Goal: Task Accomplishment & Management: Use online tool/utility

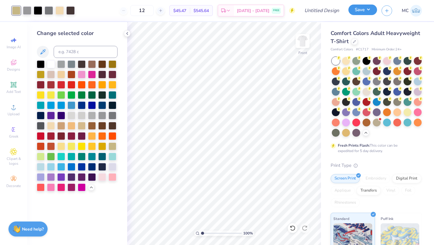
click at [357, 11] on button "Save" at bounding box center [363, 10] width 29 height 11
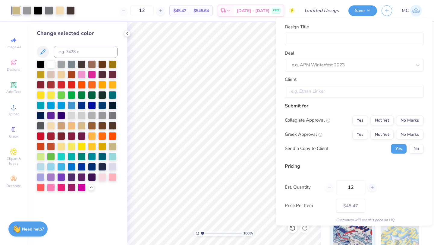
click at [321, 90] on input "Client" at bounding box center [354, 91] width 139 height 13
click at [321, 92] on input "Client" at bounding box center [354, 91] width 139 height 13
click at [297, 92] on input "Client" at bounding box center [354, 91] width 139 height 13
click at [305, 91] on input "Client" at bounding box center [354, 91] width 139 height 13
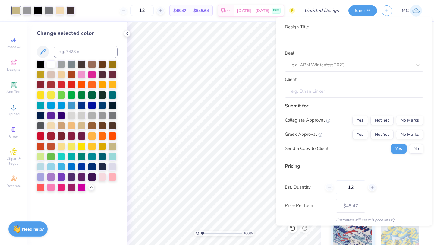
click at [305, 91] on input "Client" at bounding box center [354, 91] width 139 height 13
click at [311, 93] on input "Client" at bounding box center [354, 91] width 139 height 13
click at [311, 92] on input "Client" at bounding box center [354, 91] width 139 height 13
click at [296, 90] on input "Client" at bounding box center [354, 91] width 139 height 13
click at [295, 39] on input "Design Title" at bounding box center [354, 38] width 139 height 13
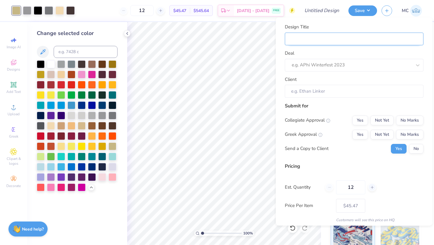
type input "k"
type input "ka"
type input "kap"
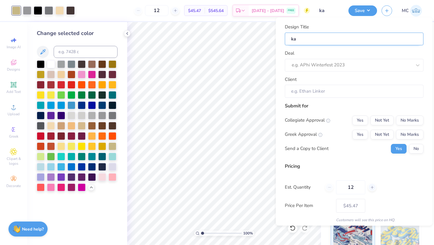
type input "kap"
type input "kaps"
type input "kapsi"
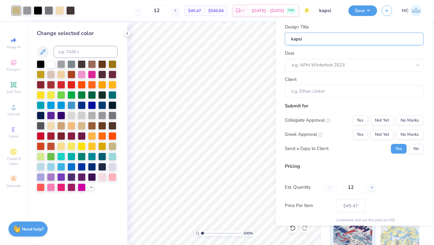
type input "kapsig"
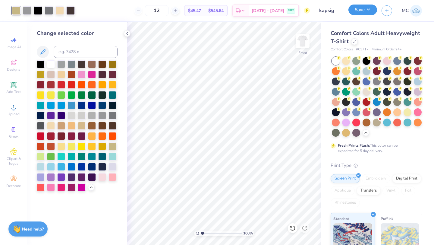
click at [362, 12] on button "Save" at bounding box center [363, 10] width 29 height 11
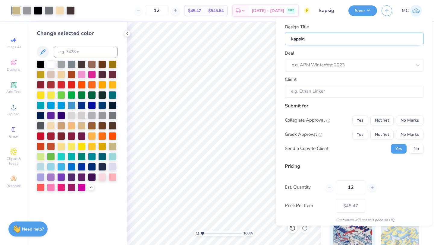
click at [325, 43] on input "kapsig" at bounding box center [354, 38] width 139 height 13
type input "kapsi"
type input "kaps"
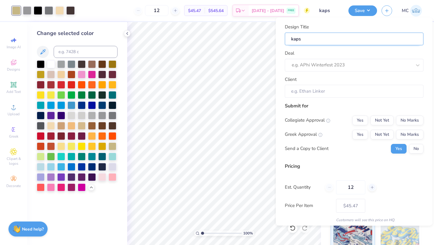
type input "kap"
type input "ka"
type input "k"
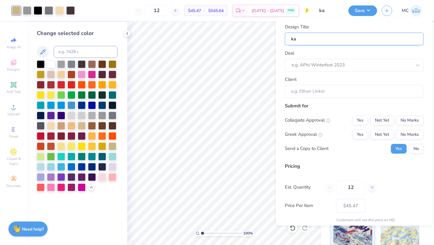
type input "k"
type input "P"
type input "Pa"
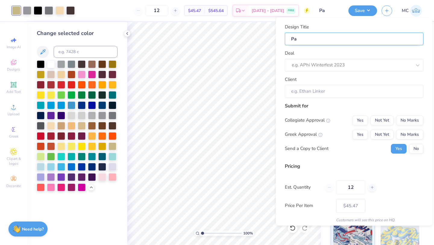
type input "Par"
type input "Pare"
type input "Paren"
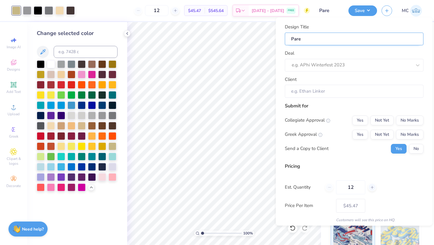
type input "Paren"
type input "Parent"
type input "Parent;"
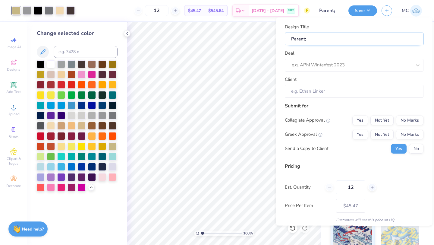
type input "Parent"
type input "Parent'"
type input "Parent's"
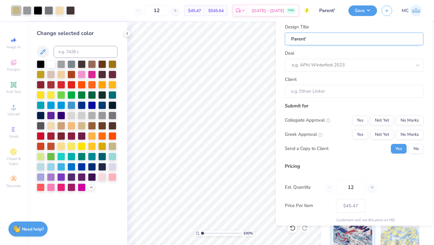
type input "Parent's"
type input "Parent's W"
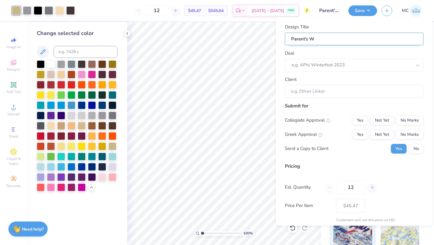
type input "Parent's We"
type input "Parent's Wee"
type input "Parent's Week"
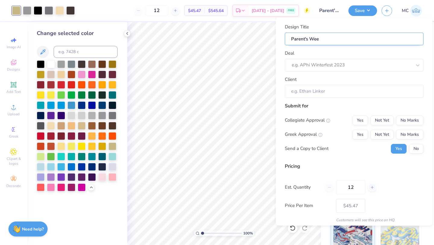
type input "Parent's Week"
type input "Parent's Weeke"
type input "Parent's Weeken"
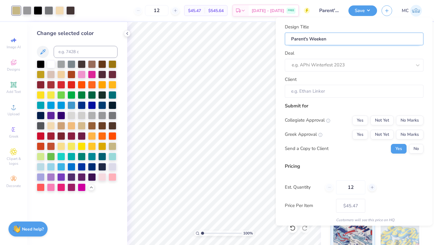
type input "Parent's Weekend"
click at [318, 64] on div at bounding box center [352, 65] width 120 height 8
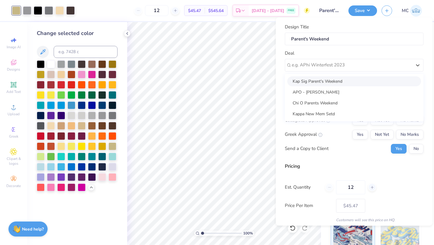
click at [310, 84] on div "Kap Sig Parent's Weekend" at bounding box center [354, 81] width 134 height 10
type input "Luke Osterkamp"
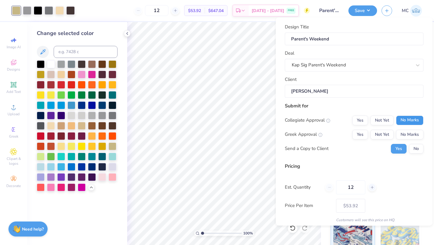
click at [409, 123] on button "No Marks" at bounding box center [409, 120] width 27 height 10
click at [359, 135] on button "Yes" at bounding box center [360, 134] width 16 height 10
type input "$53.92"
click at [360, 9] on button "Save" at bounding box center [363, 10] width 29 height 11
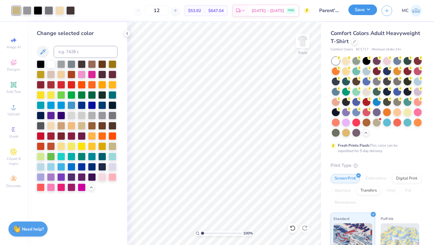
click at [352, 14] on button "Save" at bounding box center [363, 10] width 29 height 11
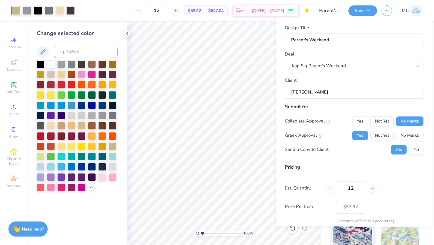
scroll to position [22, 0]
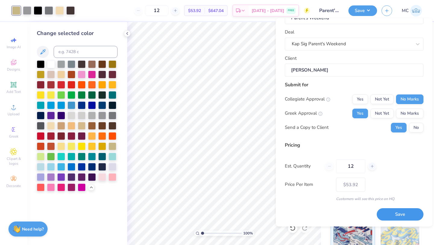
click at [400, 213] on button "Save" at bounding box center [400, 214] width 47 height 12
type input "– –"
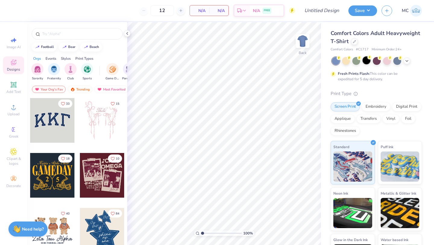
click at [366, 63] on div at bounding box center [367, 60] width 8 height 8
click at [90, 33] on input "text" at bounding box center [80, 34] width 77 height 6
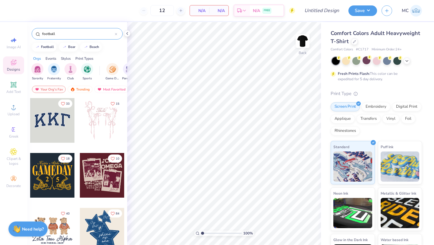
type input "football"
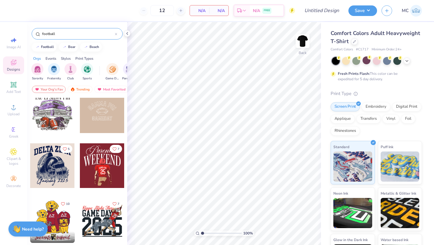
scroll to position [84, 0]
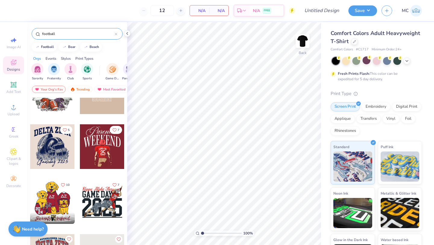
click at [53, 151] on div at bounding box center [52, 146] width 45 height 45
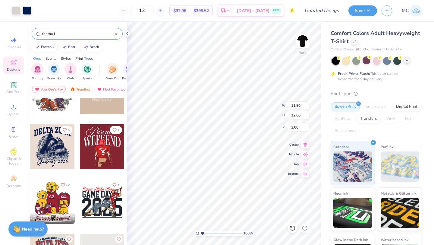
click at [406, 62] on icon at bounding box center [407, 60] width 5 height 5
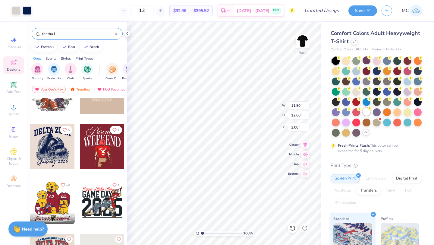
click at [366, 109] on div at bounding box center [367, 112] width 8 height 8
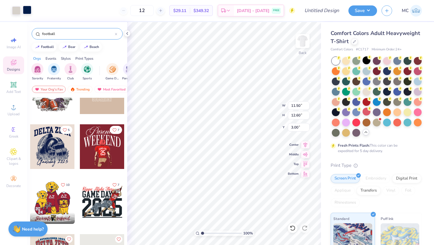
click at [25, 11] on div at bounding box center [27, 10] width 8 height 8
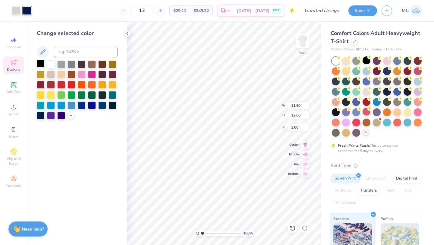
click at [39, 64] on div at bounding box center [41, 64] width 8 height 8
click at [41, 65] on div at bounding box center [41, 64] width 8 height 8
click at [15, 11] on div at bounding box center [16, 10] width 8 height 8
click at [71, 114] on icon at bounding box center [70, 114] width 5 height 5
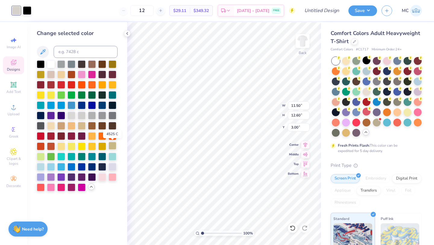
click at [113, 148] on div at bounding box center [113, 146] width 8 height 8
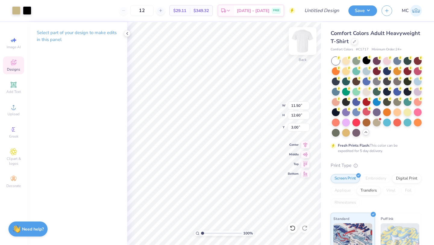
drag, startPoint x: 308, startPoint y: 147, endPoint x: 304, endPoint y: 146, distance: 3.7
click at [308, 147] on icon at bounding box center [305, 144] width 8 height 7
click at [304, 146] on icon at bounding box center [305, 143] width 8 height 7
type input "11.02"
type input "12.07"
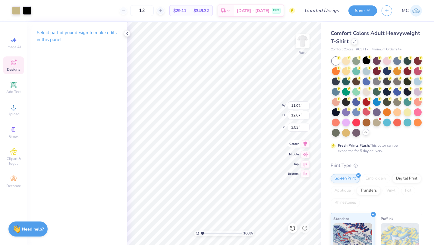
type input "3.53"
drag, startPoint x: 307, startPoint y: 146, endPoint x: 244, endPoint y: 2, distance: 157.4
click at [307, 146] on icon at bounding box center [305, 143] width 8 height 7
click at [128, 35] on icon at bounding box center [127, 33] width 5 height 5
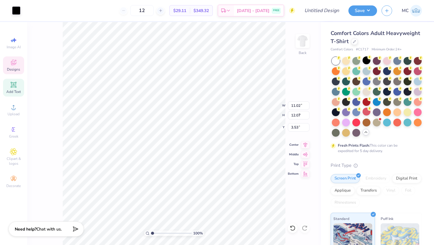
type input "2.97"
type input "3.00"
type textarea "Kappa Sigma"
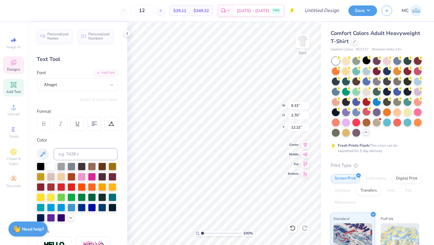
scroll to position [0, 2]
type textarea "Parent's Weekend 2025"
click at [306, 145] on icon at bounding box center [305, 143] width 8 height 7
type input "9.97"
type input "1.63"
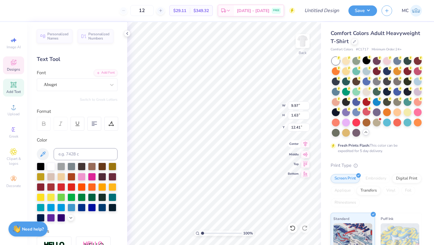
click at [304, 144] on icon at bounding box center [305, 143] width 8 height 7
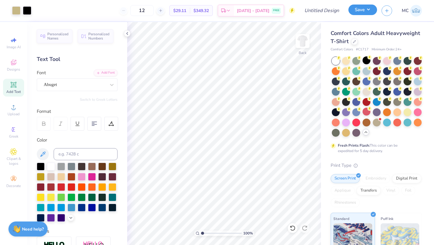
click at [355, 14] on button "Save" at bounding box center [363, 10] width 29 height 11
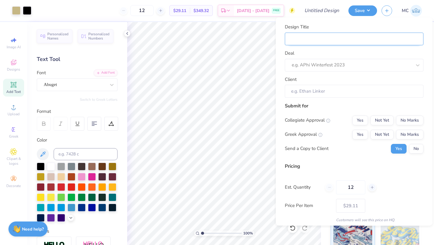
click at [341, 39] on input "Design Title" at bounding box center [354, 38] width 139 height 13
type input "p"
type input "pa"
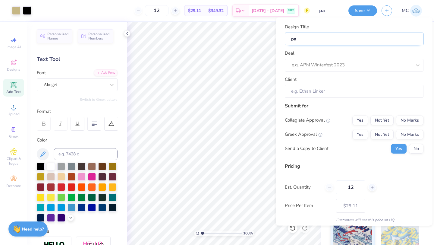
type input "par"
type input "pare"
type input "paren"
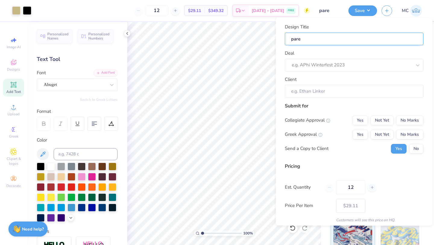
type input "paren"
type input "parent"
type input "parents"
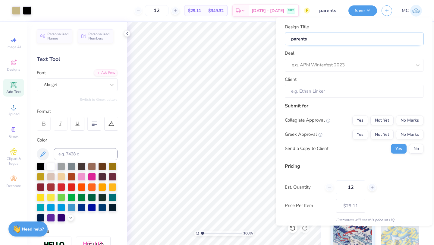
type input "parents"
type input "parents w"
type input "parents we"
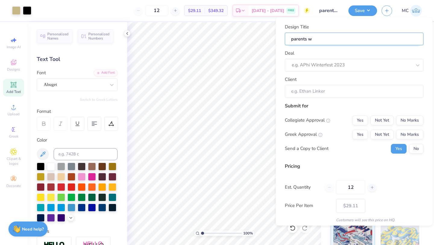
type input "parents we"
type input "parents wee"
type input "parents week"
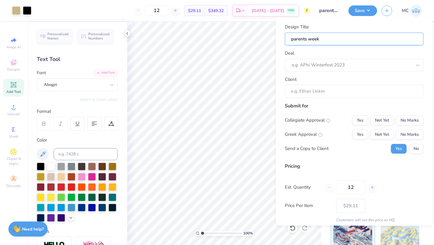
type input "parents weeke"
type input "parents weeken"
type input "parents weekend"
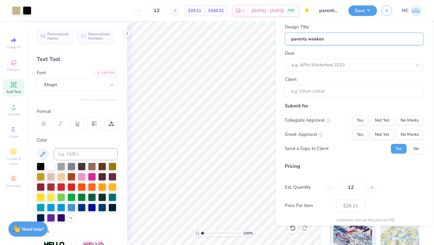
type input "parents weekend"
type input "parents weekend 2"
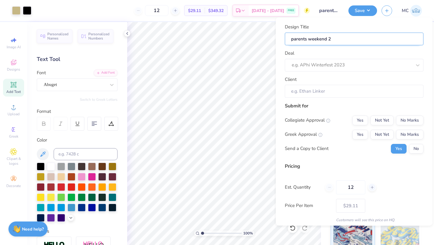
type input "parents weekend 2"
click at [339, 66] on div at bounding box center [352, 65] width 120 height 8
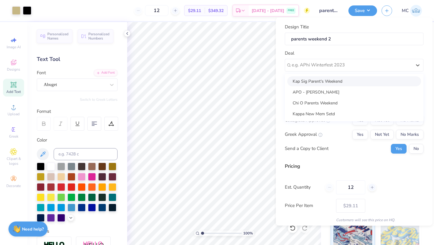
click at [322, 84] on div "Kap Sig Parent's Weekend" at bounding box center [354, 81] width 134 height 10
type input "Luke Osterkamp"
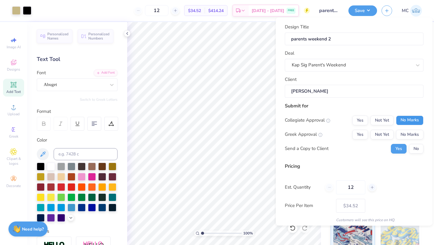
click at [404, 118] on button "No Marks" at bounding box center [409, 120] width 27 height 10
click at [361, 134] on button "Yes" at bounding box center [360, 134] width 16 height 10
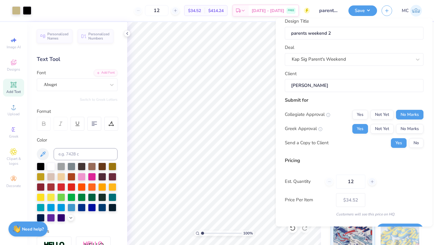
scroll to position [22, 0]
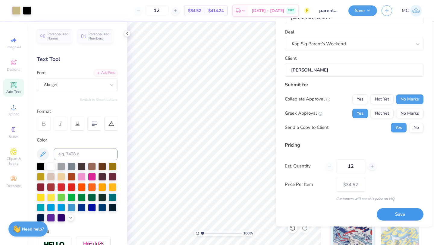
click at [395, 212] on button "Save" at bounding box center [400, 214] width 47 height 12
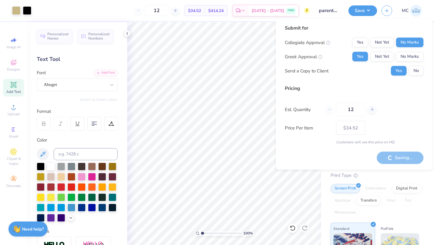
type input "– –"
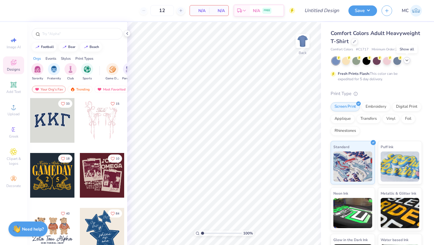
click at [406, 61] on icon at bounding box center [407, 60] width 5 height 5
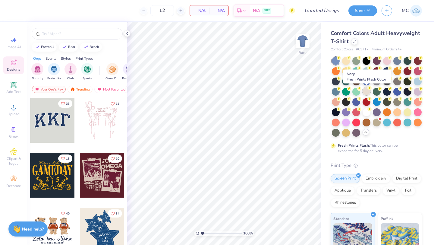
click at [367, 91] on div at bounding box center [367, 91] width 8 height 8
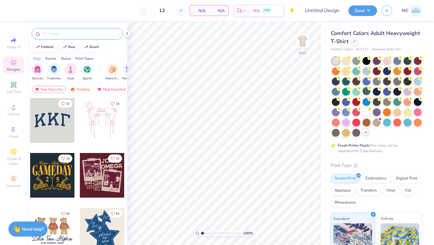
click at [76, 36] on input "text" at bounding box center [80, 34] width 77 height 6
type input "football"
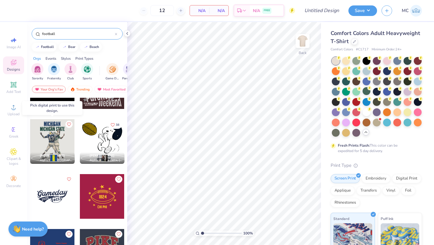
scroll to position [638, 0]
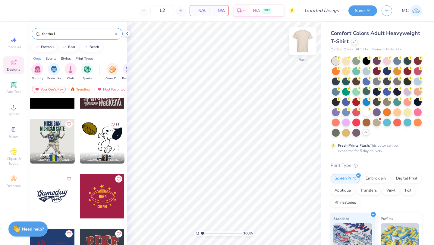
click at [305, 44] on img at bounding box center [303, 41] width 24 height 24
click at [50, 133] on div at bounding box center [52, 141] width 45 height 45
click at [56, 141] on div at bounding box center [52, 141] width 45 height 45
click at [52, 141] on div at bounding box center [52, 141] width 45 height 45
click at [54, 134] on div at bounding box center [52, 141] width 45 height 45
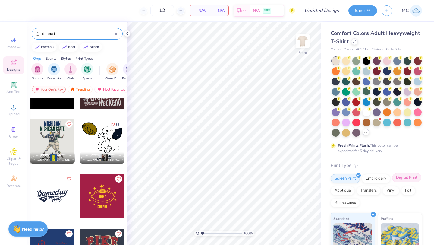
click at [405, 181] on div "Digital Print" at bounding box center [406, 177] width 29 height 9
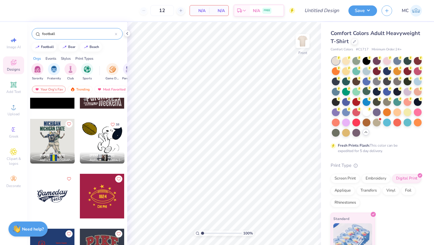
click at [49, 137] on div at bounding box center [52, 141] width 45 height 45
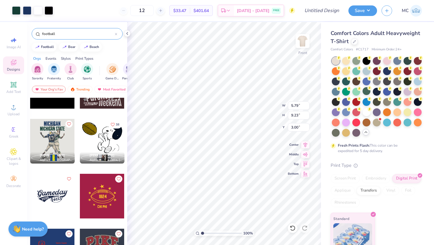
type input "8.48"
type input "13.51"
click at [307, 144] on icon at bounding box center [305, 143] width 8 height 7
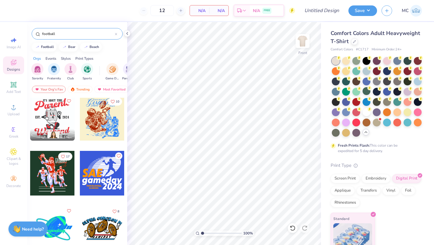
scroll to position [1154, 0]
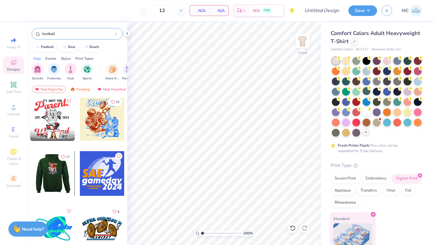
click at [30, 181] on div at bounding box center [8, 173] width 45 height 45
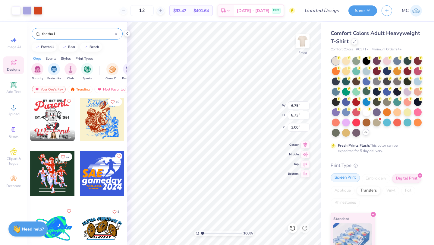
type input "9.42"
type input "12.18"
click at [343, 178] on div "Screen Print" at bounding box center [345, 177] width 29 height 9
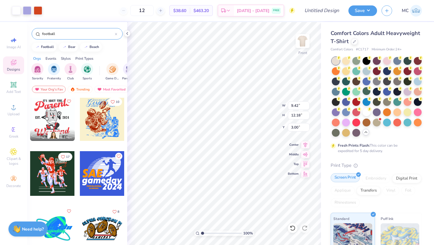
type input "10.05"
type input "13.00"
click at [307, 144] on icon at bounding box center [305, 143] width 8 height 7
click at [38, 11] on div at bounding box center [38, 10] width 8 height 8
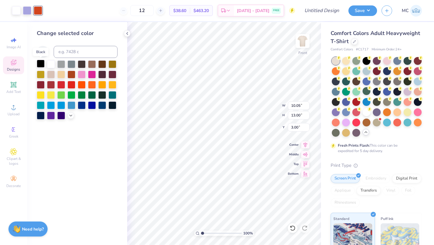
click at [42, 65] on div at bounding box center [41, 64] width 8 height 8
click at [27, 11] on div at bounding box center [27, 10] width 8 height 8
click at [72, 117] on icon at bounding box center [70, 114] width 5 height 5
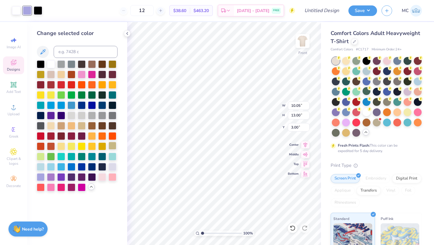
click at [112, 147] on div at bounding box center [113, 146] width 8 height 8
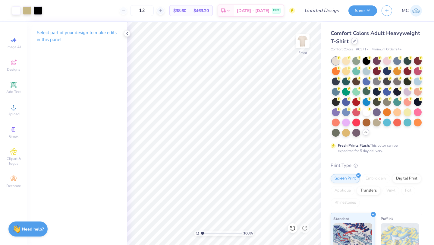
click at [353, 40] on icon at bounding box center [354, 40] width 3 height 3
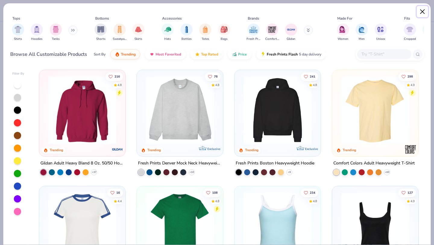
click at [423, 10] on button "Close" at bounding box center [422, 11] width 11 height 11
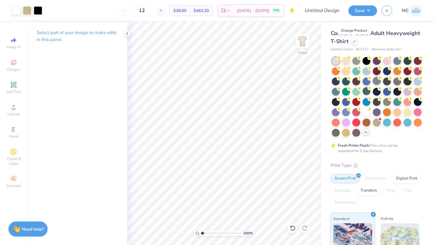
click at [377, 80] on div at bounding box center [377, 81] width 8 height 8
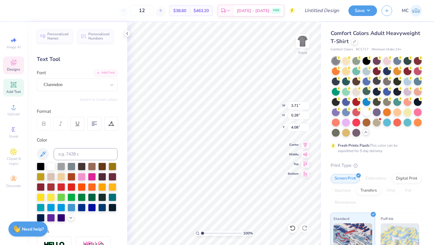
type input "4.29"
click at [294, 229] on icon at bounding box center [293, 228] width 6 height 6
type textarea "KAPPA SIGMA"
type textarea "PARENT'S"
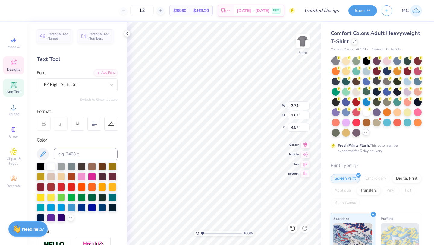
type input "4.12"
type input "1.48"
type input "5.58"
type textarea "Weekend"
type input "1.47"
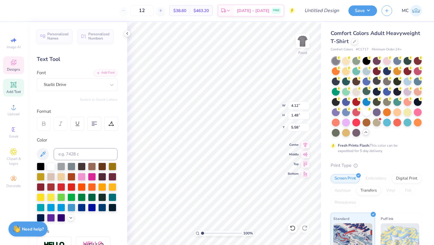
type input "0.93"
type input "6.76"
type textarea "'25"
type input "6.80"
click at [293, 228] on icon at bounding box center [293, 228] width 6 height 6
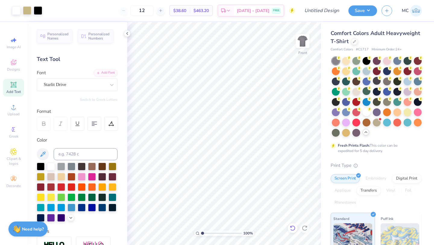
click at [293, 228] on icon at bounding box center [293, 228] width 6 height 6
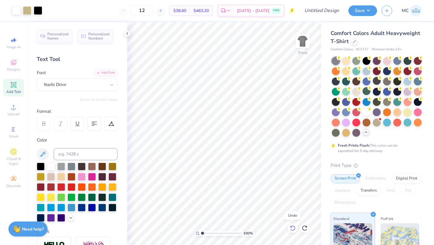
click at [293, 228] on icon at bounding box center [293, 228] width 6 height 6
click at [304, 226] on icon at bounding box center [305, 228] width 6 height 6
click at [305, 226] on icon at bounding box center [305, 228] width 6 height 6
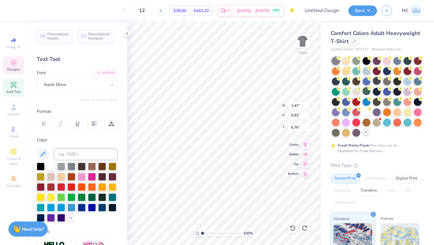
type textarea "'25"
type input "6.70"
click at [358, 16] on div "Save MC" at bounding box center [392, 10] width 86 height 21
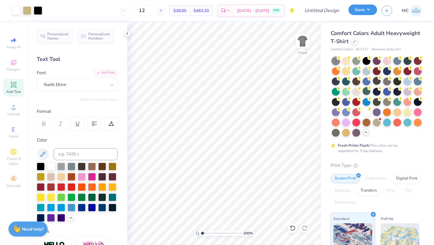
click at [358, 11] on button "Save" at bounding box center [363, 10] width 29 height 11
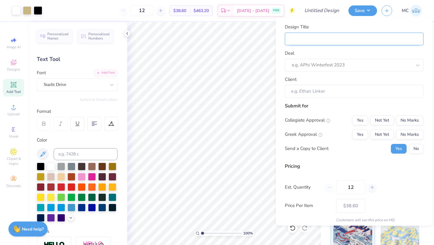
click at [319, 40] on input "Design Title" at bounding box center [354, 38] width 139 height 13
type input "p"
type input "pa"
type input "par"
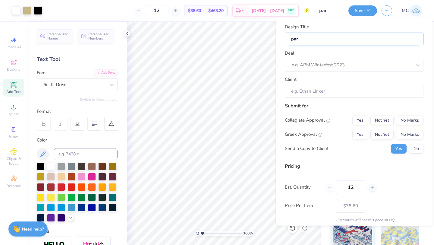
type input "pare"
type input "paren"
type input "parent"
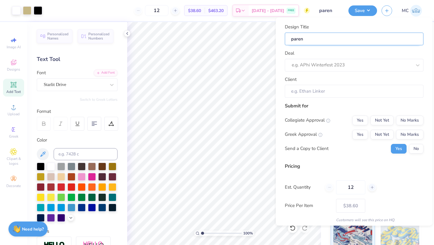
type input "parent"
type input "parent'"
type input "parent's"
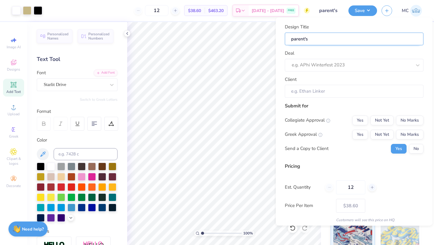
type input "parent's"
type input "parent's w"
type input "parent's we"
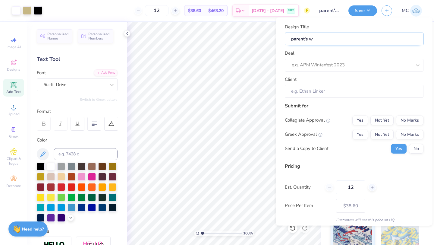
type input "parent's we"
type input "parent's wee"
type input "parent's week"
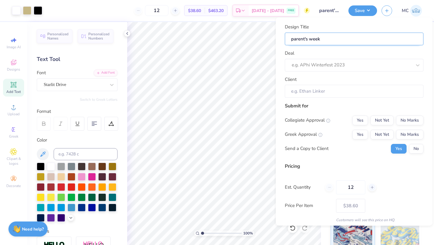
type input "parent's weeke"
type input "parent's weeken"
type input "parent's weekend"
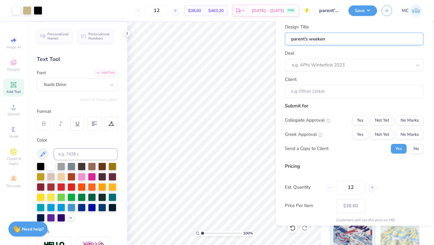
type input "parent's weekend"
type input "parent's weekend 3"
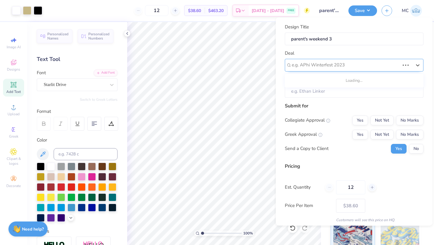
click at [310, 64] on div at bounding box center [346, 65] width 108 height 8
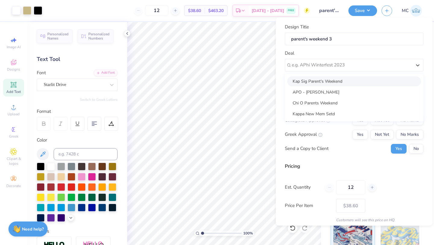
click at [310, 81] on div "Kap Sig Parent's Weekend" at bounding box center [354, 81] width 134 height 10
type input "Luke Osterkamp"
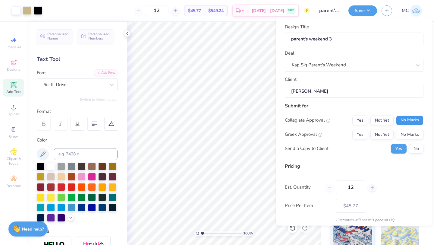
click at [414, 116] on button "No Marks" at bounding box center [409, 120] width 27 height 10
click at [357, 132] on button "Yes" at bounding box center [360, 134] width 16 height 10
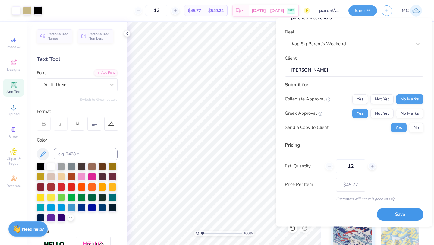
click at [392, 213] on button "Save" at bounding box center [400, 214] width 47 height 12
type input "$45.77"
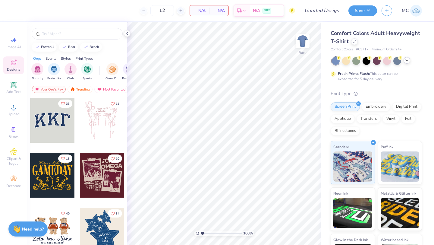
click at [408, 60] on icon at bounding box center [407, 60] width 5 height 5
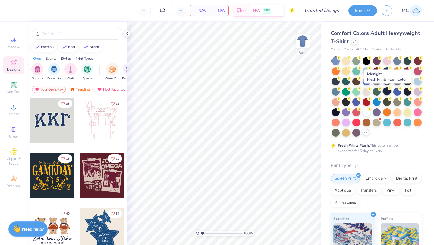
click at [388, 90] on div at bounding box center [387, 91] width 8 height 8
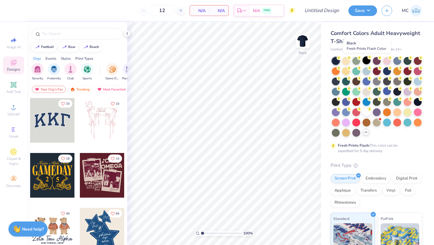
click at [367, 61] on div at bounding box center [367, 60] width 8 height 8
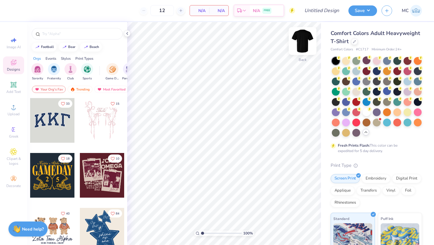
click at [304, 41] on img at bounding box center [303, 41] width 24 height 24
click at [69, 38] on div at bounding box center [77, 33] width 91 height 11
click at [74, 31] on input "text" at bounding box center [80, 34] width 77 height 6
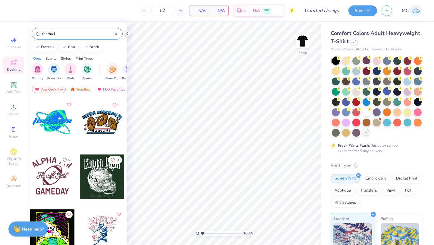
scroll to position [1261, 0]
type input "football"
click at [94, 177] on div at bounding box center [102, 176] width 45 height 45
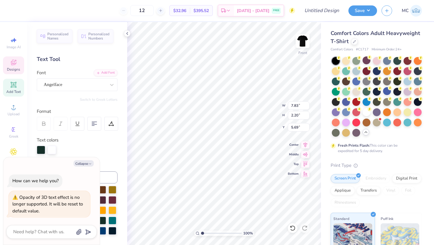
type textarea "x"
type input "10.85"
type input "3.78"
type input "3.00"
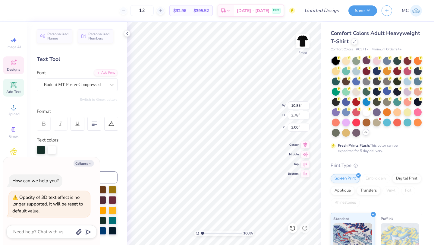
type textarea "x"
type textarea "Kappa S"
type textarea "x"
type textarea "Kappa Si"
type textarea "x"
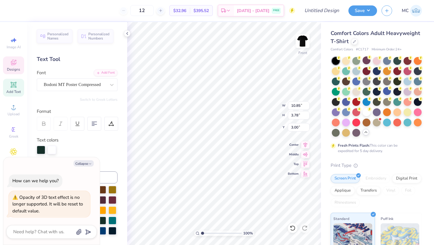
type textarea "Kappa Sig"
type textarea "x"
type textarea "Kappa Sigm"
type textarea "x"
type textarea "Kappa Sigma"
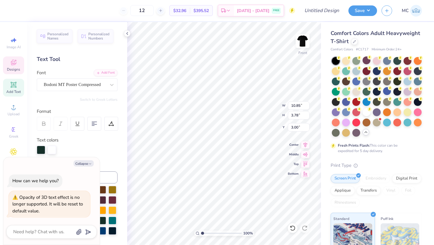
scroll to position [0, 1]
type textarea "x"
type input "7.83"
type input "2.20"
type input "5.69"
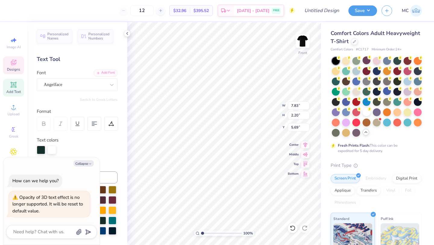
scroll to position [0, 0]
type textarea "x"
type textarea "P"
type textarea "x"
type textarea "Pa"
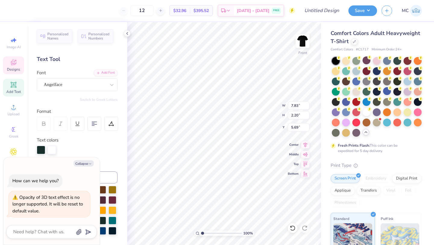
type textarea "x"
type textarea "Par"
type textarea "x"
type textarea "Pare"
type textarea "x"
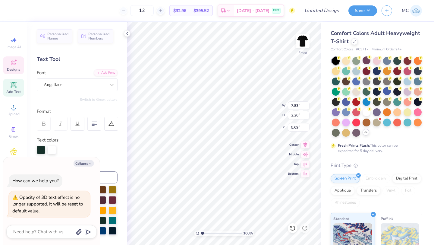
type textarea "Paren"
type textarea "x"
type textarea "Parent"
type textarea "x"
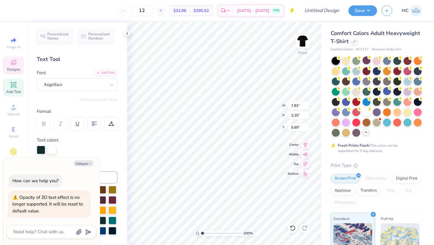
type textarea "Parent'"
type textarea "x"
type textarea "Parent's"
type textarea "x"
type textarea "Parent's"
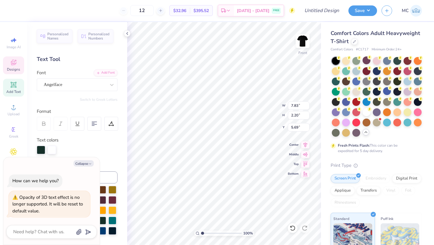
type textarea "x"
type textarea "Parent's W"
type textarea "x"
type textarea "Parent's We"
type textarea "x"
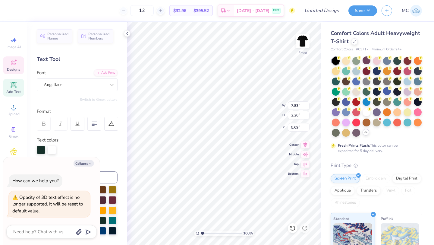
type textarea "Parent's Wee"
type textarea "x"
type textarea "Parent's Week"
type textarea "x"
type textarea "Parent's Weeke"
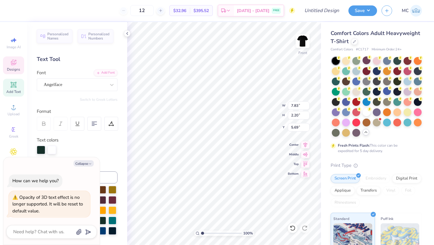
type textarea "x"
type textarea "Parent's Weeken"
type textarea "x"
type textarea "Parent's Weekend"
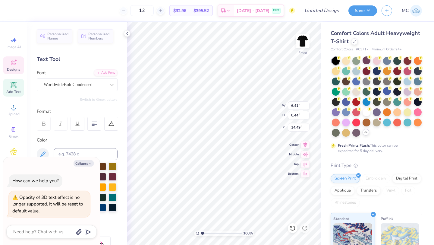
type textarea "x"
type textarea "2"
type textarea "x"
type textarea "20"
type textarea "x"
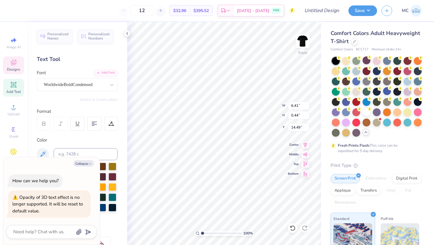
type textarea "2025"
type textarea "x"
type textarea "202"
type textarea "x"
type textarea "20"
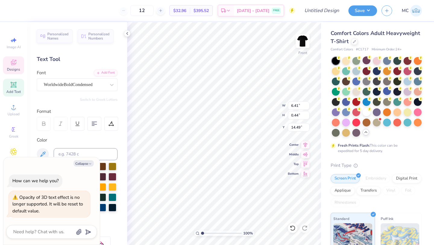
type textarea "x"
type textarea "2"
type textarea "x"
type textarea "2."
type textarea "x"
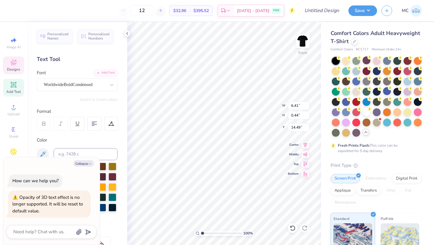
type textarea "2."
type textarea "x"
type textarea "2. 0"
type textarea "x"
type textarea "2. 0."
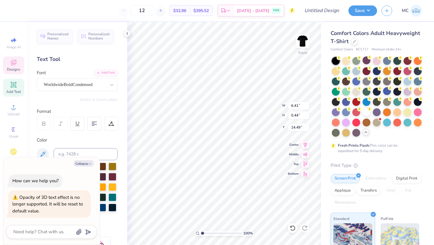
type textarea "x"
type textarea "2. 0."
type textarea "x"
type textarea "2. 0."
type textarea "x"
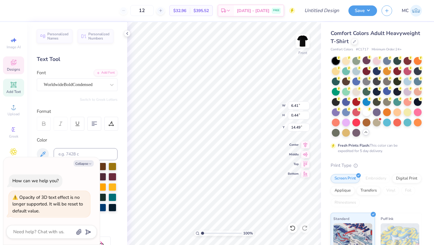
type textarea "2. 0."
type textarea "x"
type textarea "2. 0"
type textarea "x"
type textarea "2."
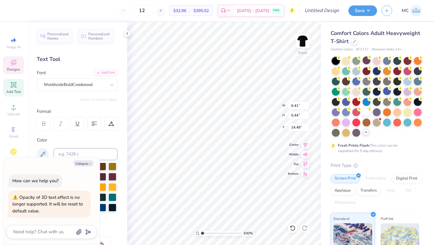
type textarea "x"
type textarea "2."
type textarea "x"
type textarea "2"
type textarea "x"
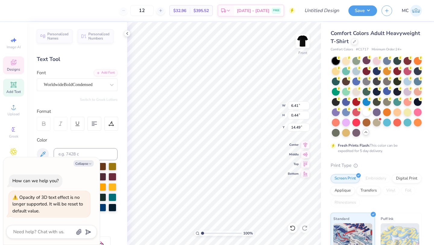
type textarea "2"
type textarea "x"
type textarea "2"
type textarea "x"
type textarea "2"
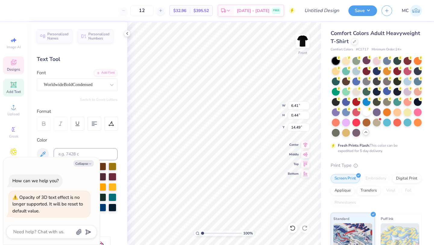
type textarea "x"
type textarea "2 0"
type textarea "x"
type textarea "2 0"
type textarea "x"
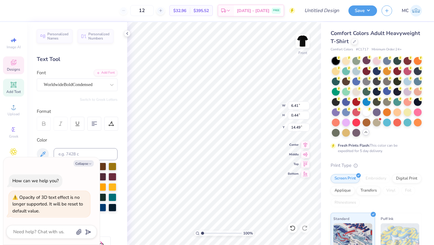
type textarea "2 0"
type textarea "x"
type textarea "2 0"
type textarea "x"
type textarea "2 0 2"
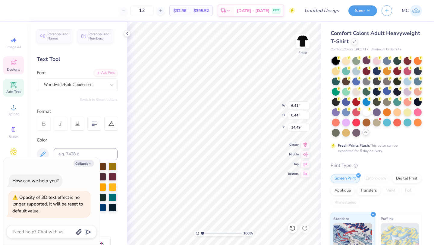
scroll to position [0, 0]
type textarea "x"
type textarea "2 0 2"
type textarea "x"
type textarea "2 0 2"
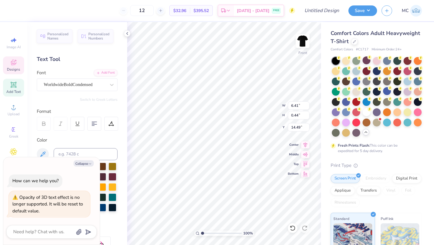
type textarea "x"
type textarea "2 0 2"
type textarea "x"
type textarea "2 0 2 5"
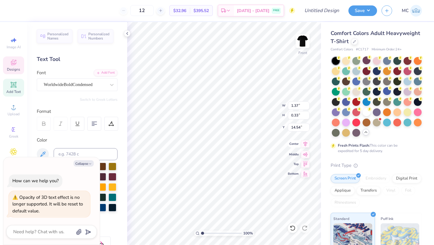
type textarea "x"
type input "3.30"
type input "0.79"
click at [305, 144] on icon at bounding box center [306, 143] width 4 height 5
click at [366, 80] on div at bounding box center [367, 81] width 8 height 8
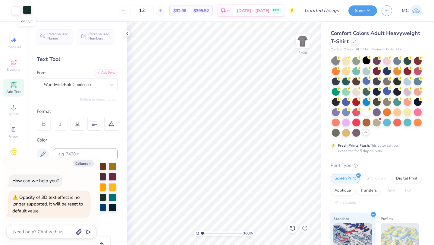
click at [28, 11] on div at bounding box center [27, 10] width 8 height 8
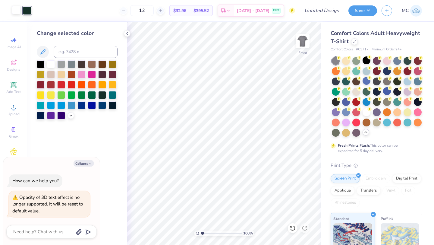
drag, startPoint x: 39, startPoint y: 65, endPoint x: 17, endPoint y: 14, distance: 55.9
click at [39, 65] on div at bounding box center [41, 64] width 8 height 8
click at [16, 12] on div at bounding box center [16, 10] width 8 height 8
click at [72, 114] on polyline at bounding box center [71, 114] width 2 height 1
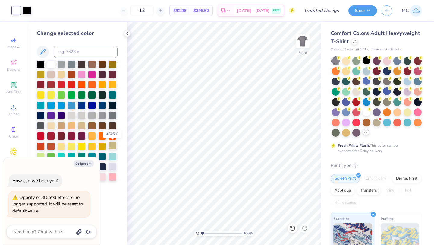
click at [111, 145] on div at bounding box center [113, 146] width 8 height 8
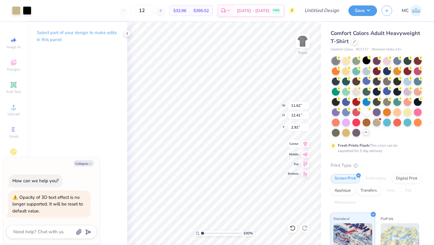
click at [306, 145] on icon at bounding box center [305, 143] width 8 height 7
click at [305, 144] on icon at bounding box center [305, 143] width 8 height 7
click at [25, 10] on div at bounding box center [27, 10] width 8 height 8
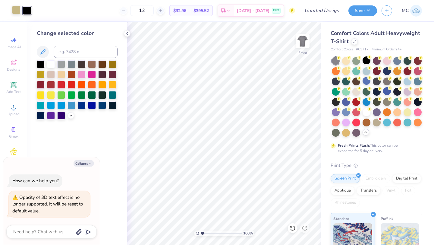
click at [52, 64] on div at bounding box center [51, 64] width 8 height 8
click at [17, 11] on div at bounding box center [16, 10] width 8 height 8
click at [39, 62] on div at bounding box center [41, 64] width 8 height 8
click at [26, 12] on div at bounding box center [27, 10] width 8 height 8
click at [70, 116] on icon at bounding box center [70, 114] width 5 height 5
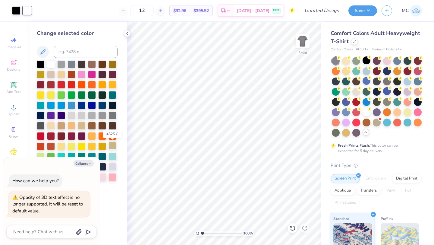
click at [113, 146] on div at bounding box center [113, 146] width 8 height 8
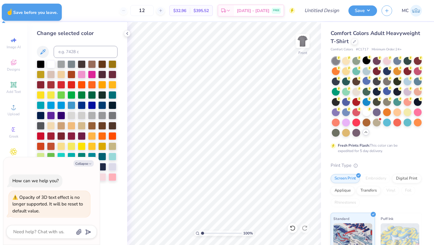
type textarea "x"
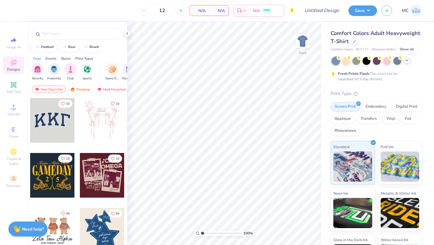
click at [406, 62] on icon at bounding box center [407, 60] width 5 height 5
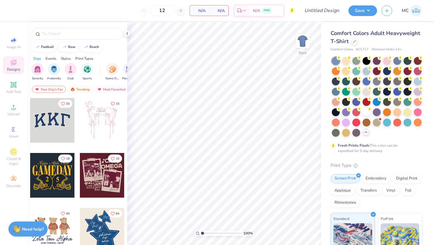
click at [364, 116] on div at bounding box center [377, 97] width 90 height 80
click at [365, 112] on div at bounding box center [367, 112] width 8 height 8
click at [83, 37] on div at bounding box center [77, 33] width 91 height 11
click at [72, 36] on input "text" at bounding box center [80, 34] width 77 height 6
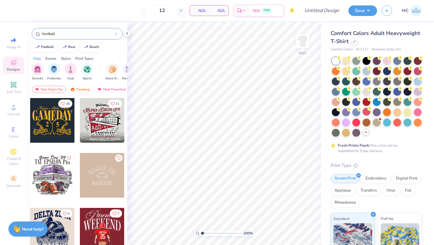
type input "football"
click at [14, 110] on icon at bounding box center [13, 106] width 7 height 7
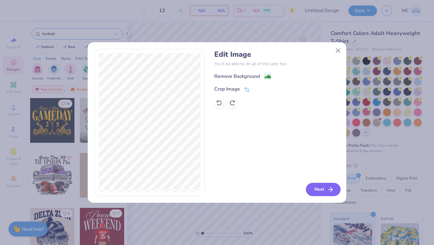
click at [329, 187] on icon "button" at bounding box center [330, 189] width 7 height 7
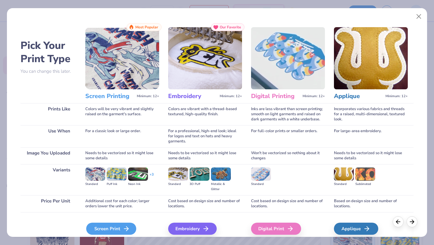
click at [94, 228] on div "Screen Print" at bounding box center [111, 228] width 50 height 12
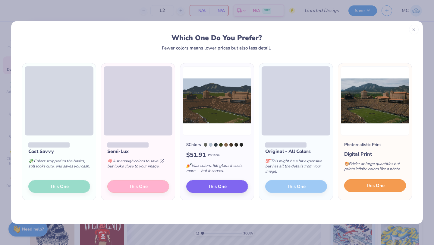
click at [371, 188] on span "This One" at bounding box center [375, 185] width 19 height 7
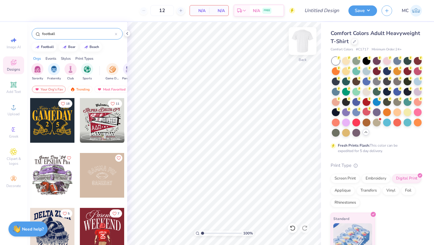
click at [303, 37] on img at bounding box center [303, 41] width 24 height 24
click at [15, 111] on div "Upload" at bounding box center [13, 110] width 21 height 18
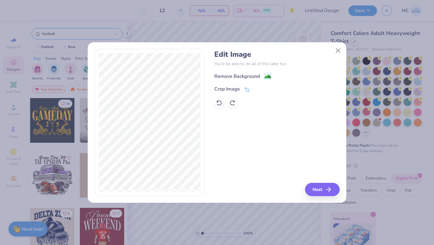
click at [313, 182] on div "Edit Image You’ll be able to do all of this later too. Remove Background Crop I…" at bounding box center [276, 122] width 125 height 147
click at [317, 189] on button "Next" at bounding box center [323, 189] width 35 height 13
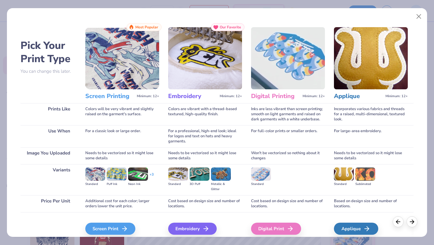
scroll to position [26, 0]
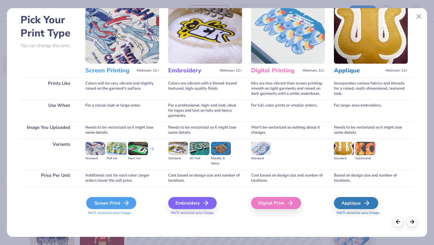
click at [124, 200] on icon at bounding box center [126, 202] width 7 height 7
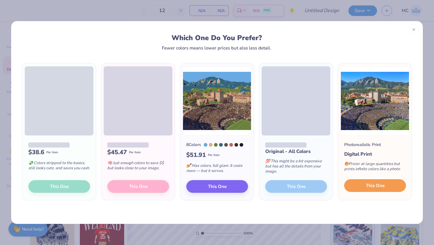
click at [371, 186] on span "This One" at bounding box center [375, 185] width 19 height 7
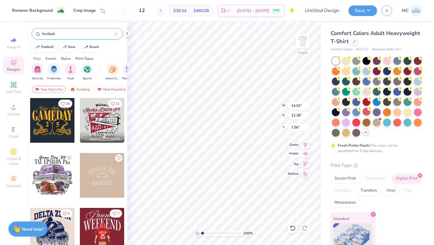
type input "12.78"
type input "10.88"
type input "6.50"
click at [367, 72] on div at bounding box center [367, 71] width 8 height 8
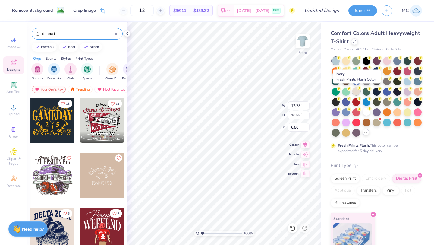
click at [356, 90] on div at bounding box center [356, 91] width 8 height 8
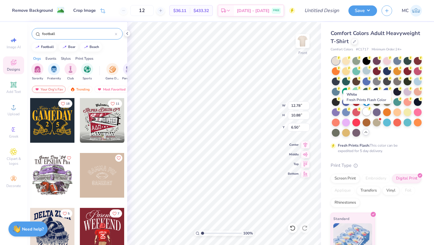
click at [365, 113] on div at bounding box center [367, 112] width 8 height 8
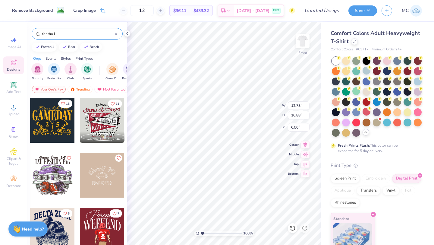
type input "4.70"
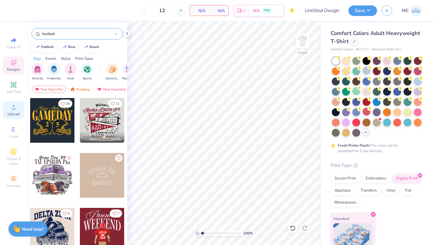
click at [12, 111] on div "Upload" at bounding box center [13, 110] width 21 height 18
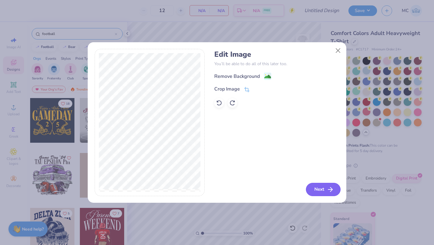
click at [317, 190] on button "Next" at bounding box center [323, 189] width 35 height 13
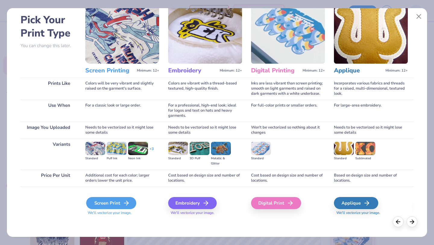
click at [113, 204] on div "Screen Print" at bounding box center [111, 203] width 50 height 12
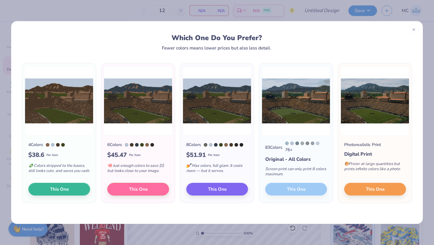
click at [300, 190] on div "83 Colors 76 + Original - All Colors Screen print can only print 8 colors maxim…" at bounding box center [296, 168] width 74 height 67
click at [295, 187] on div "83 Colors 76 + Original - All Colors Screen print can only print 8 colors maxim…" at bounding box center [296, 168] width 74 height 67
click at [228, 189] on button "This One" at bounding box center [217, 188] width 62 height 13
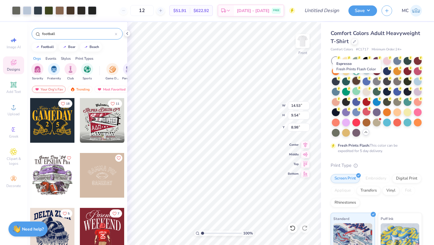
click at [356, 80] on div at bounding box center [356, 81] width 8 height 8
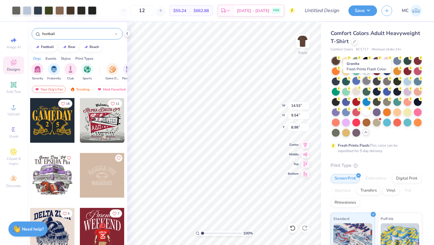
click at [367, 80] on div at bounding box center [367, 81] width 8 height 8
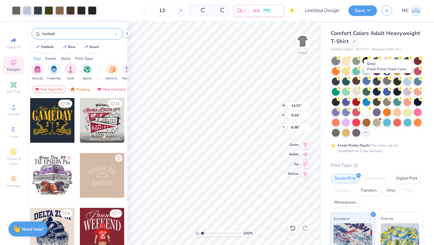
click at [387, 81] on div at bounding box center [387, 81] width 8 height 8
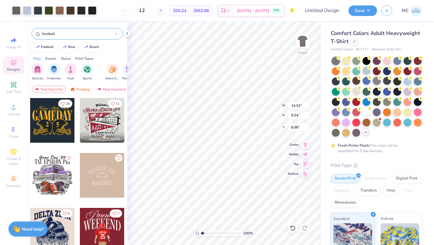
click at [377, 80] on div at bounding box center [377, 81] width 8 height 8
type input "11.59"
type input "7.61"
type input "5.51"
click at [305, 144] on icon at bounding box center [305, 143] width 8 height 7
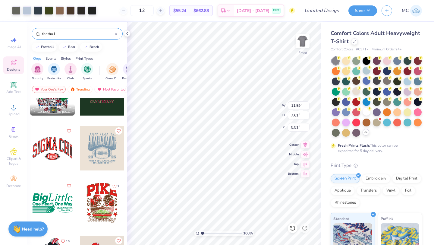
scroll to position [356, 0]
click at [100, 147] on div at bounding box center [102, 148] width 45 height 45
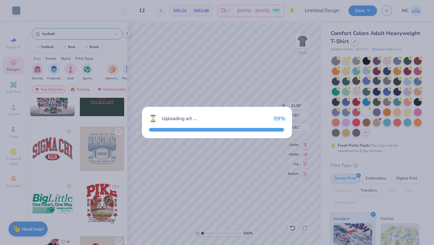
type input "10.69"
type input "11.47"
type input "3.00"
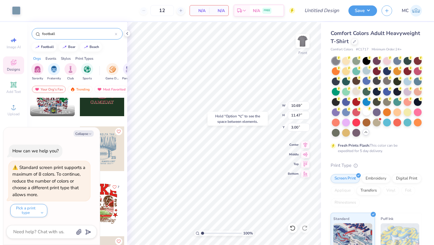
type textarea "x"
type input "13.75"
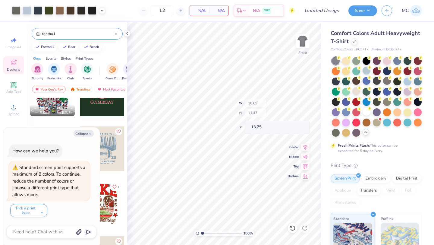
type textarea "x"
